Goal: Communication & Community: Answer question/provide support

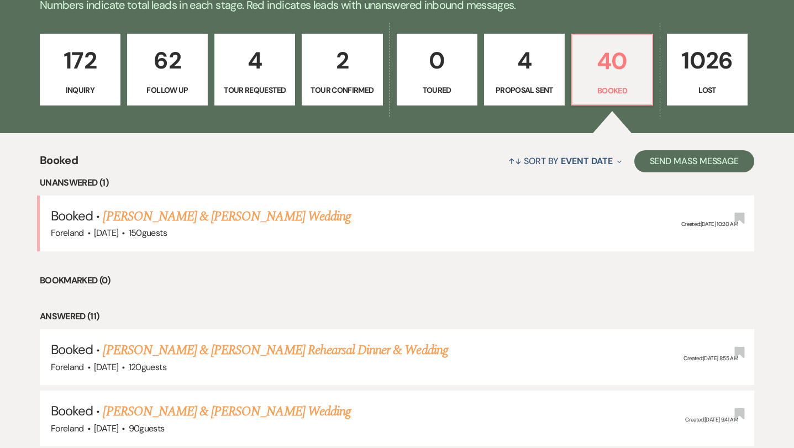
scroll to position [293, 0]
click at [240, 212] on link "[PERSON_NAME] & [PERSON_NAME] Wedding" at bounding box center [227, 217] width 248 height 20
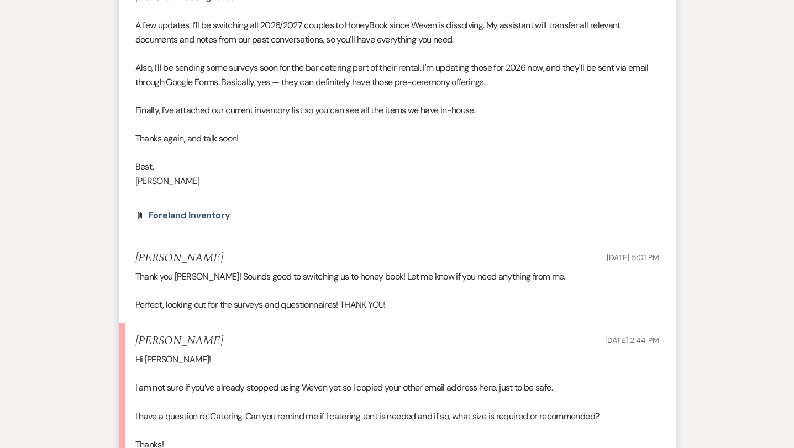
scroll to position [3088, 0]
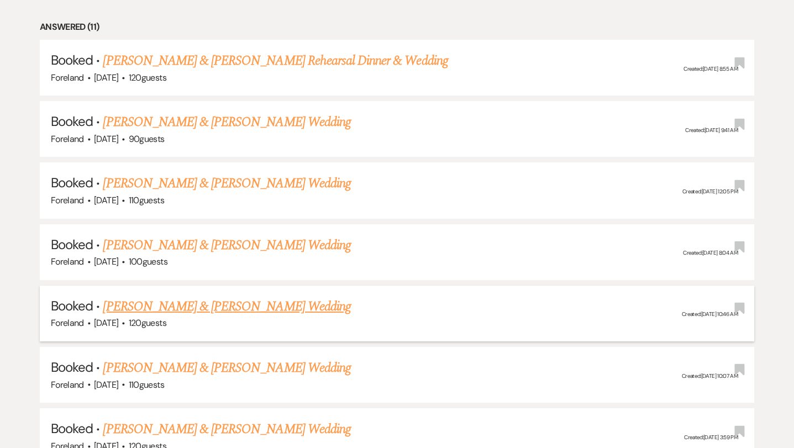
scroll to position [604, 0]
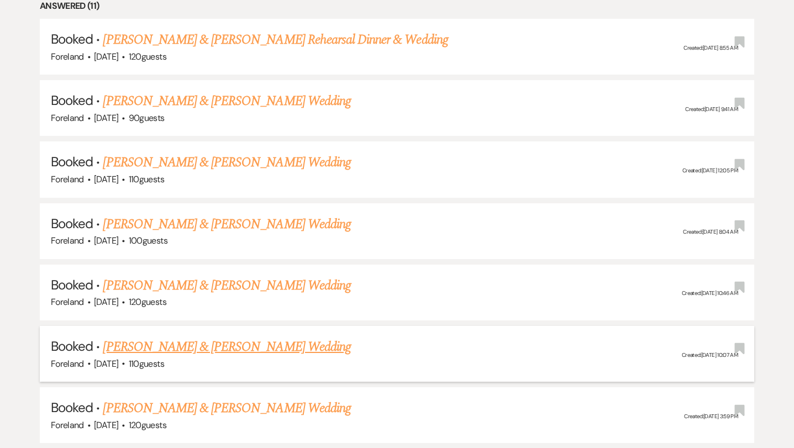
click at [238, 337] on link "[PERSON_NAME] & [PERSON_NAME] Wedding" at bounding box center [227, 347] width 248 height 20
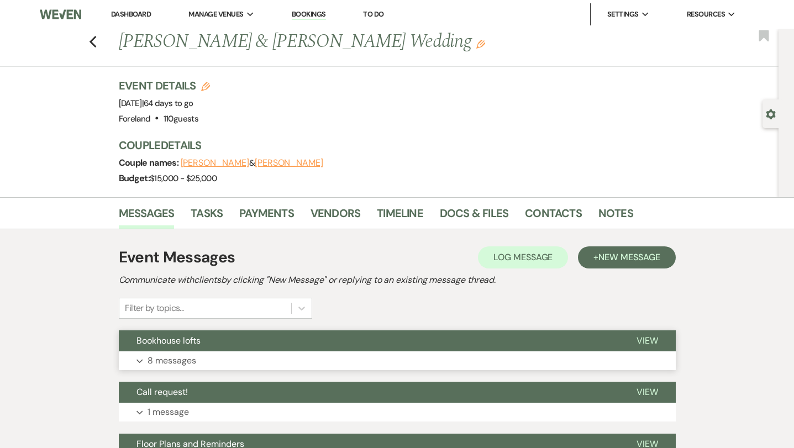
click at [170, 357] on p "8 messages" at bounding box center [172, 361] width 49 height 14
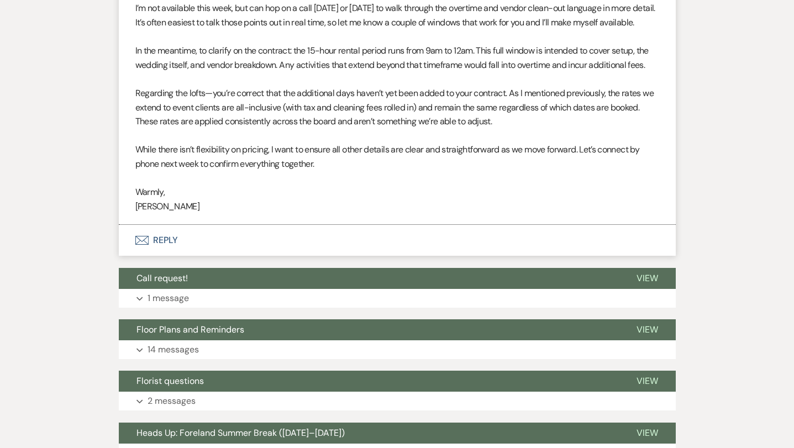
scroll to position [1773, 0]
